Goal: Find specific page/section: Find specific page/section

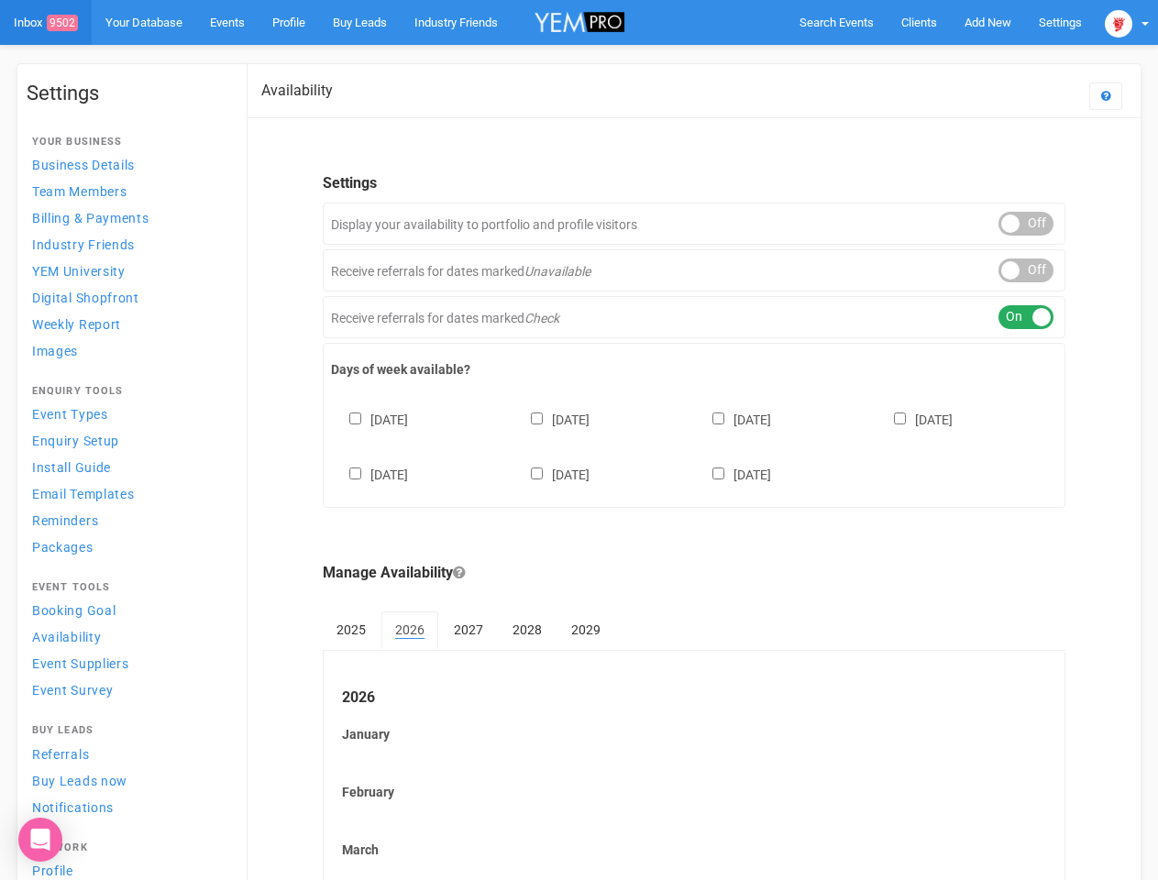
click at [579, 440] on div "[DATE] [DATE] [DATE] [DATE] [DATE] [DATE] [DATE]" at bounding box center [694, 438] width 726 height 110
click at [836, 22] on span "Search Events" at bounding box center [836, 23] width 74 height 14
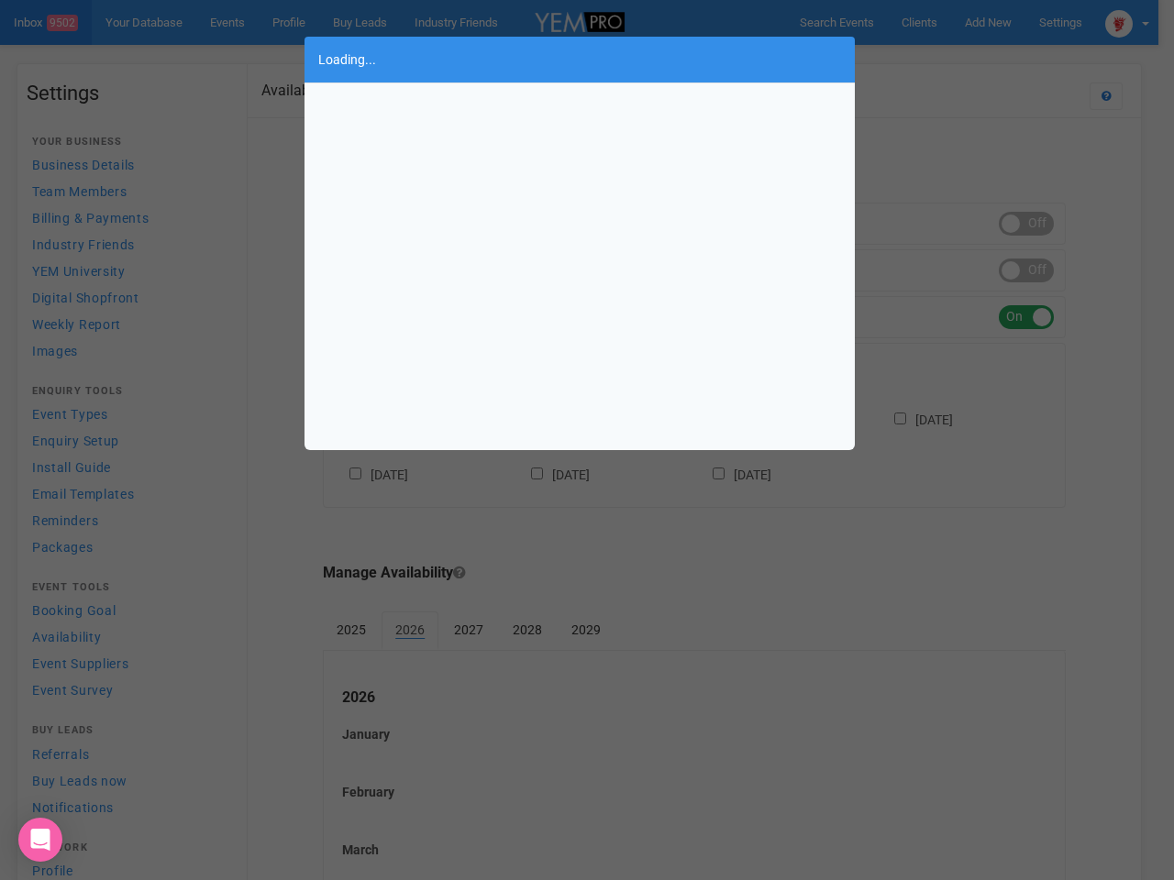
click at [987, 22] on div "Loading..." at bounding box center [587, 440] width 1174 height 880
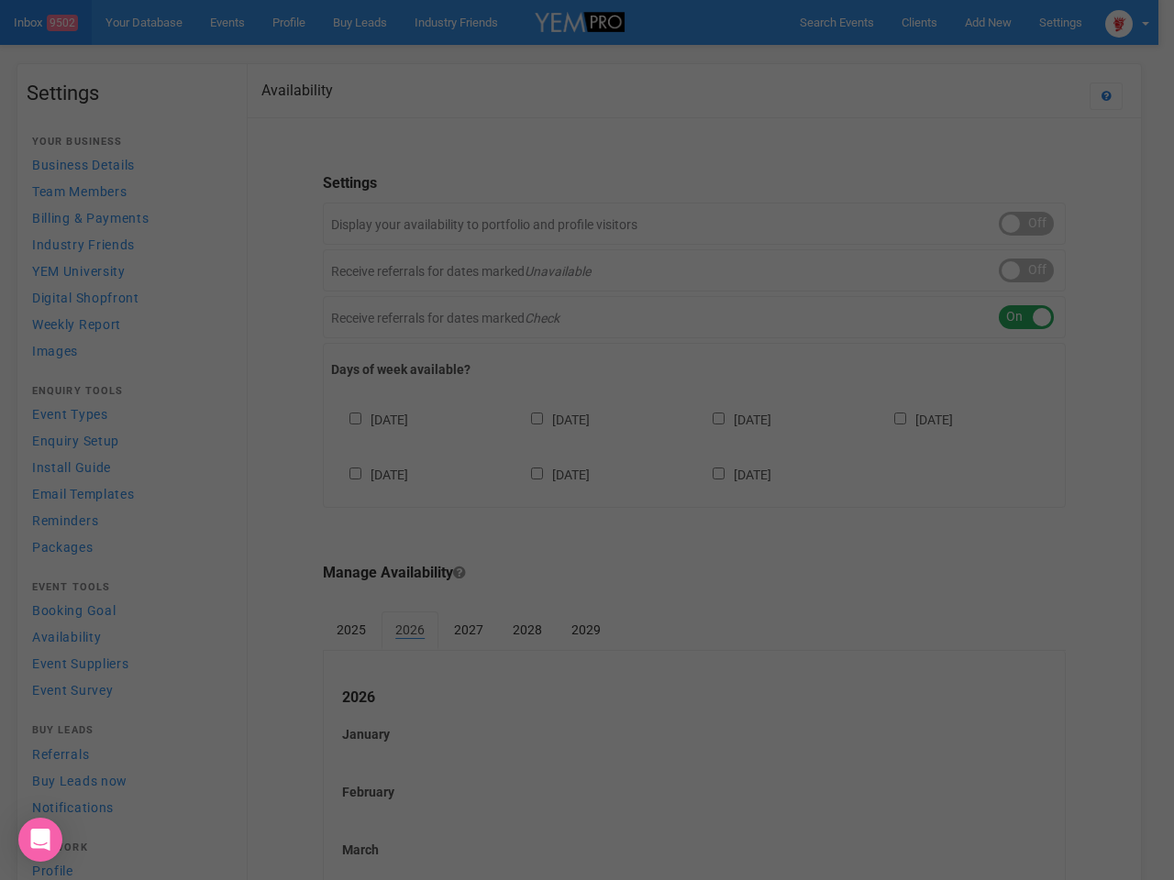
click at [945, 59] on div "Loading..." at bounding box center [587, 440] width 1174 height 880
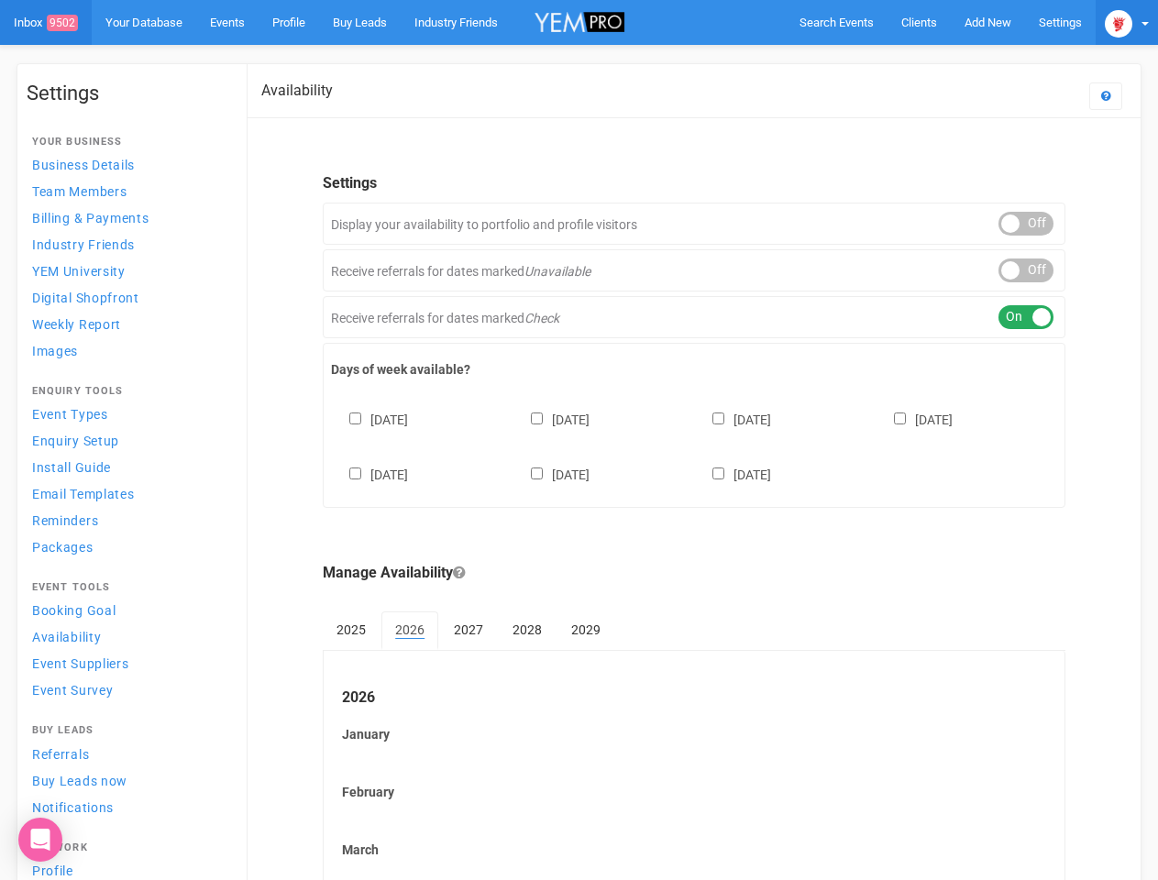
click at [1127, 22] on img at bounding box center [1119, 24] width 28 height 28
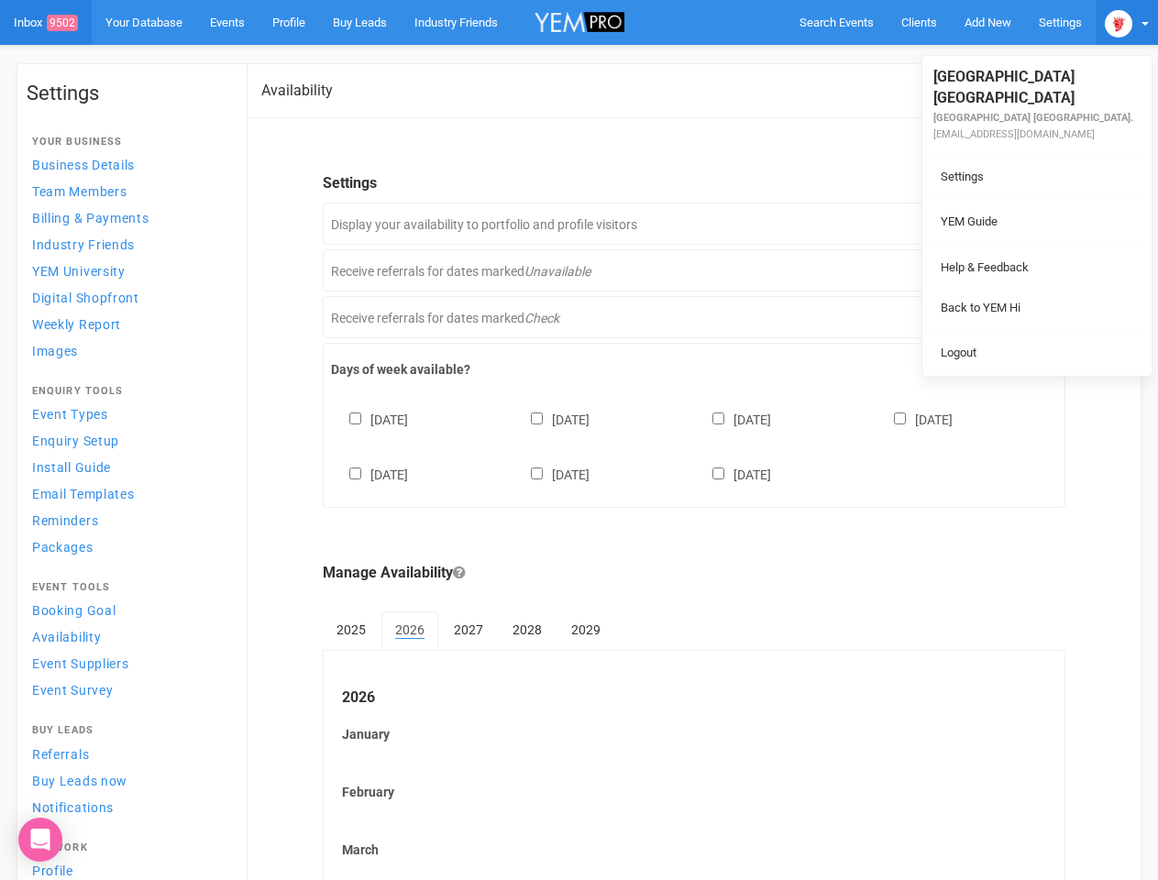
click at [1026, 224] on body "Search Events Clients Add New New Client New Event New Enquiry Settings [GEOGRA…" at bounding box center [579, 761] width 1158 height 1523
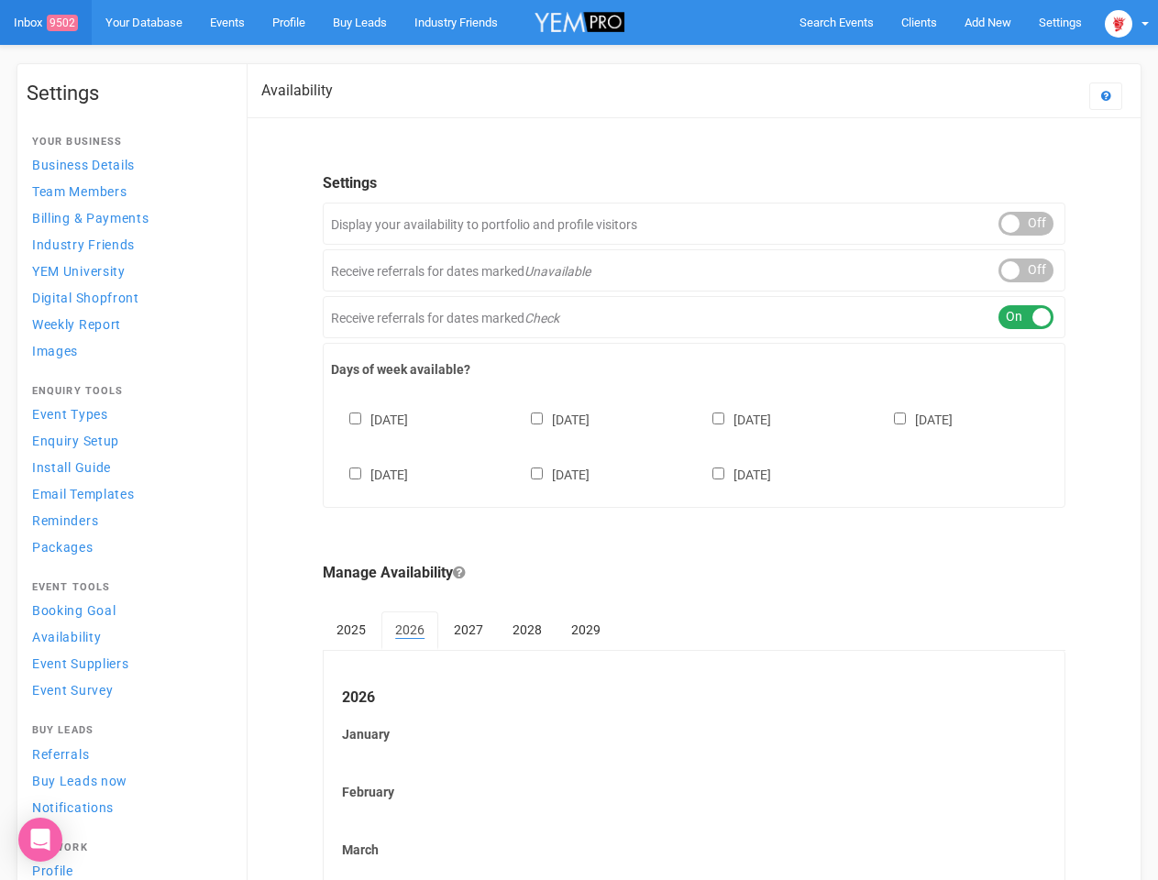
click at [1026, 270] on body "Search Events Clients Add New New Client New Event New Enquiry Settings [GEOGRA…" at bounding box center [579, 761] width 1158 height 1523
click at [1026, 317] on div "ON OFF" at bounding box center [1025, 317] width 55 height 24
click at [694, 445] on div "[DATE] [DATE] [DATE] [DATE] [DATE] [DATE] [DATE]" at bounding box center [694, 438] width 726 height 110
